Goal: Find specific page/section: Find specific page/section

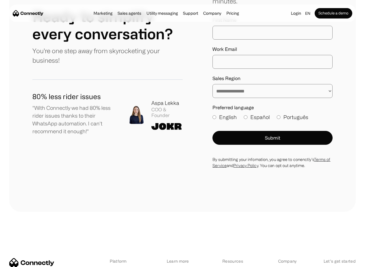
scroll to position [3229, 0]
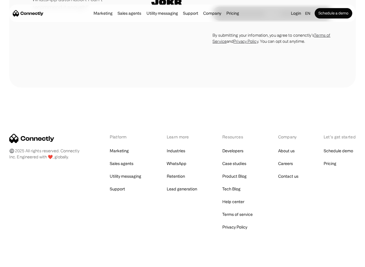
click at [277, 149] on div "Platform Marketing Sales agents Utility messaging Support Learn more Industries…" at bounding box center [182, 182] width 346 height 97
click at [279, 160] on link "Careers" at bounding box center [285, 164] width 15 height 8
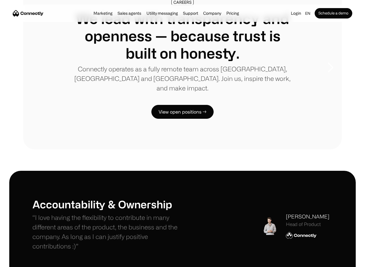
scroll to position [75, 0]
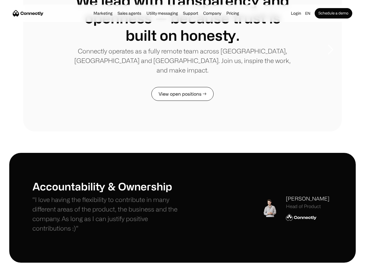
click at [174, 87] on link "View open positions →" at bounding box center [182, 94] width 62 height 14
